Goal: Task Accomplishment & Management: Manage account settings

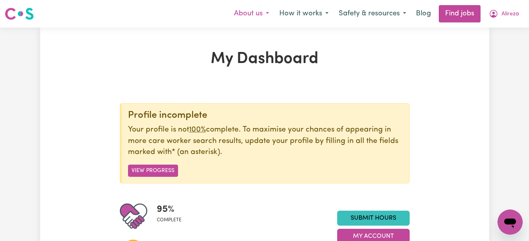
click at [266, 16] on button "About us" at bounding box center [251, 14] width 45 height 17
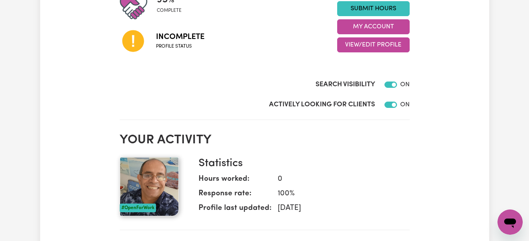
scroll to position [218, 0]
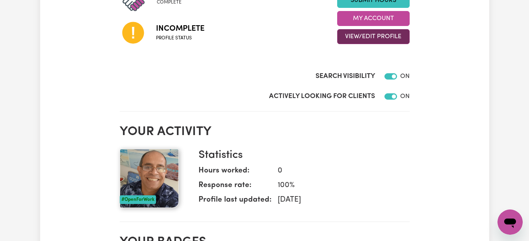
click at [359, 41] on button "View/Edit Profile" at bounding box center [373, 36] width 72 height 15
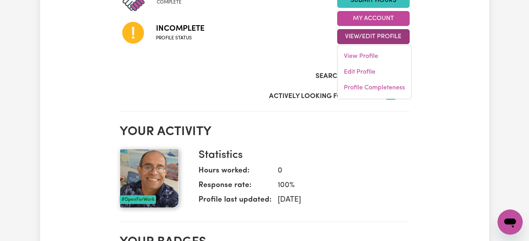
click at [473, 103] on div "My Dashboard Profile incomplete Your profile is not 100% complete. To maximise …" at bounding box center [264, 214] width 449 height 764
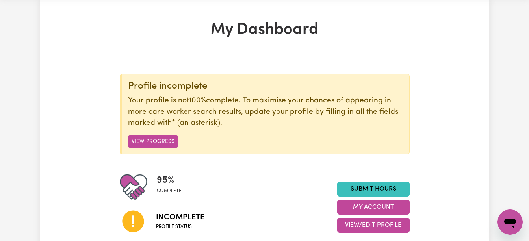
scroll to position [0, 0]
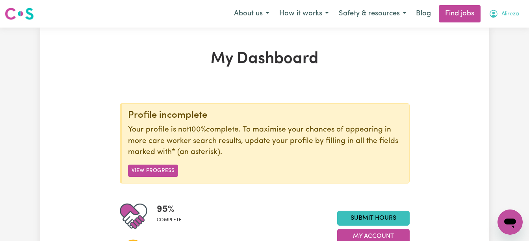
click at [509, 11] on span "Alireza" at bounding box center [510, 14] width 18 height 9
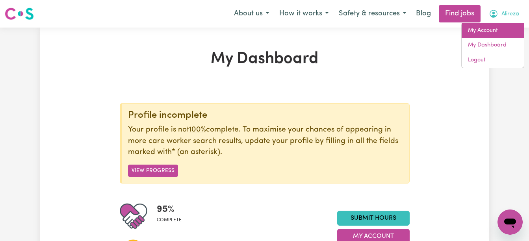
click at [496, 30] on link "My Account" at bounding box center [493, 30] width 62 height 15
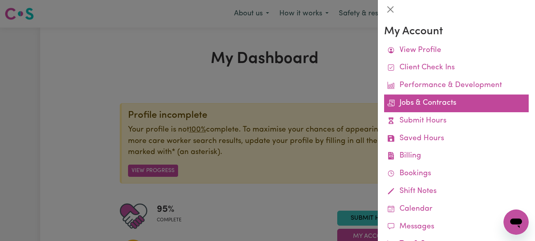
click at [423, 110] on link "Jobs & Contracts" at bounding box center [456, 104] width 145 height 18
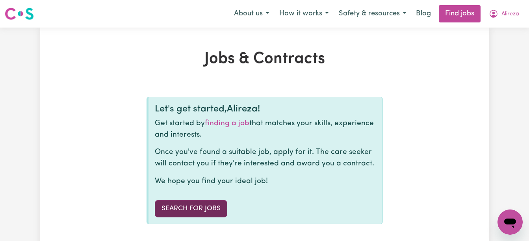
click at [204, 207] on link "Search for Jobs" at bounding box center [191, 208] width 72 height 17
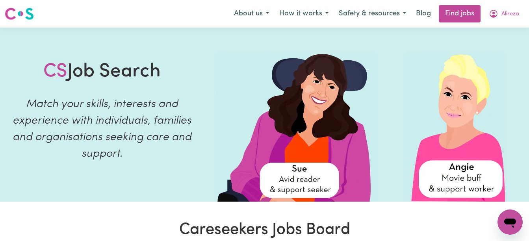
scroll to position [317, 0]
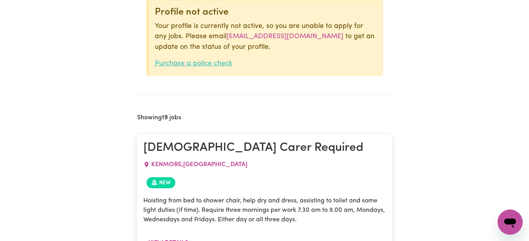
click at [189, 64] on link "Purchase a police check" at bounding box center [194, 63] width 78 height 7
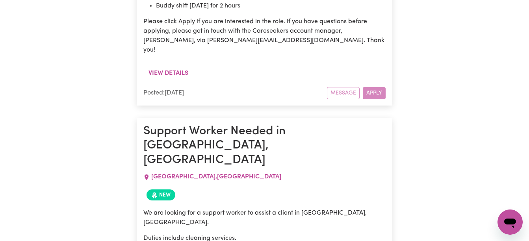
scroll to position [3153, 0]
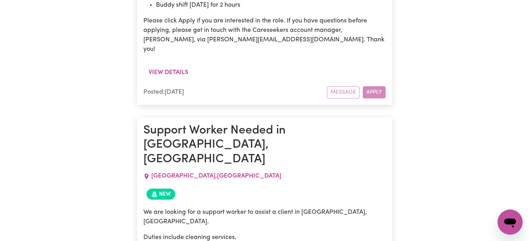
click at [158, 189] on span "New" at bounding box center [160, 194] width 29 height 11
click at [166, 189] on span "New" at bounding box center [160, 194] width 29 height 11
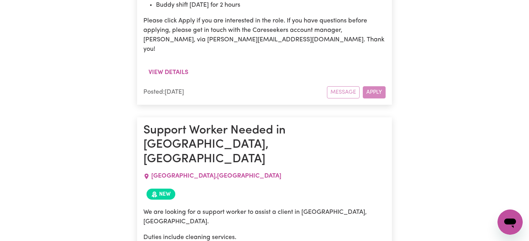
drag, startPoint x: 376, startPoint y: 204, endPoint x: 352, endPoint y: 178, distance: 35.4
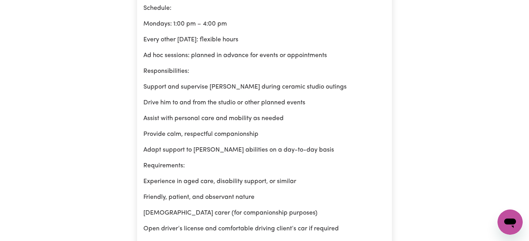
scroll to position [1014, 0]
